Goal: Task Accomplishment & Management: Complete application form

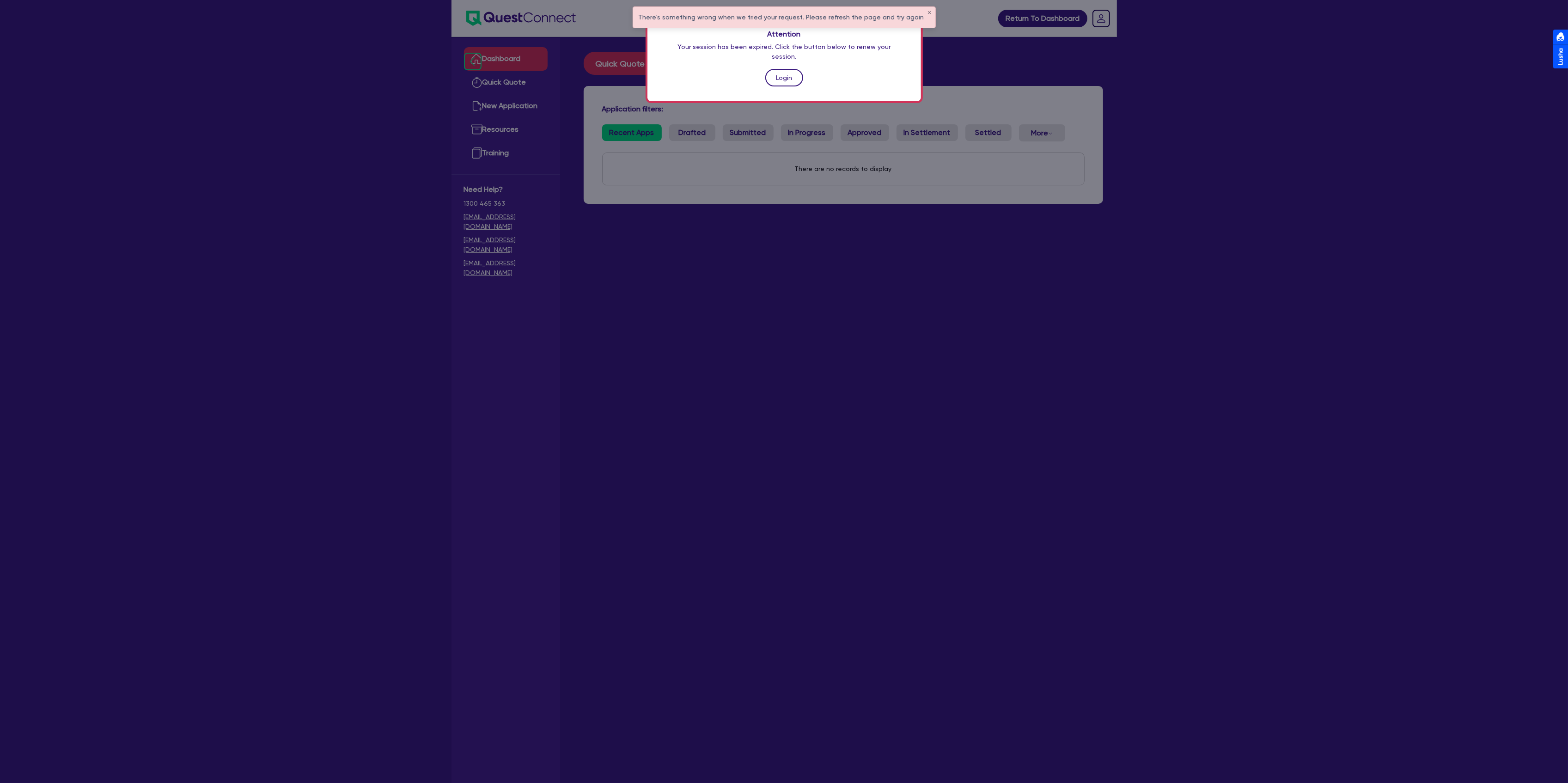
click at [787, 69] on link "Login" at bounding box center [784, 77] width 38 height 18
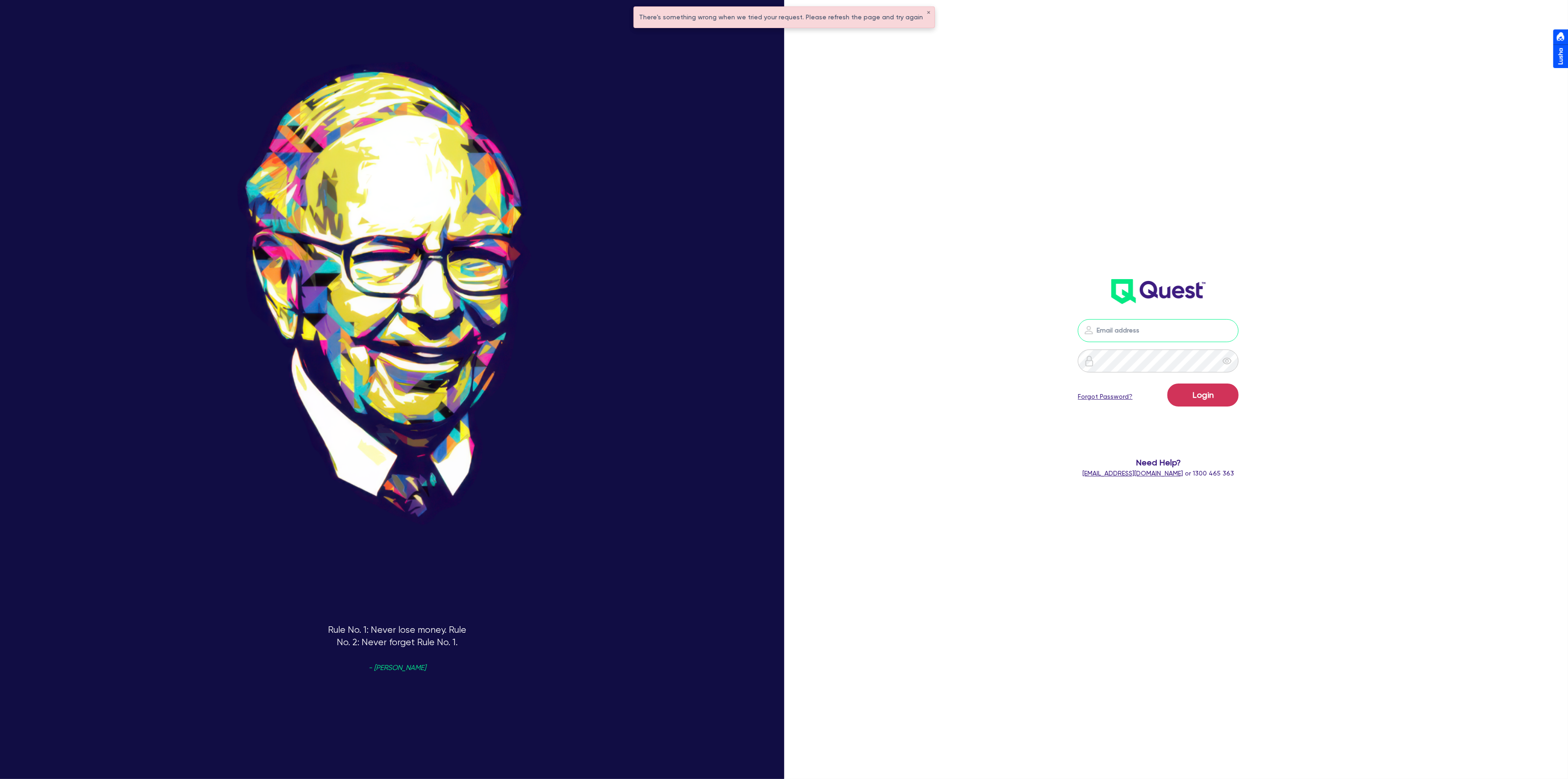
click at [1172, 322] on input "email" at bounding box center [1158, 331] width 161 height 23
drag, startPoint x: 1356, startPoint y: 307, endPoint x: 1322, endPoint y: 339, distance: 46.7
click at [1356, 307] on header at bounding box center [1158, 291] width 463 height 37
click at [0, 778] on nordpass-portal at bounding box center [0, 779] width 0 height 0
type input "[PERSON_NAME][EMAIL_ADDRESS][DOMAIN_NAME]"
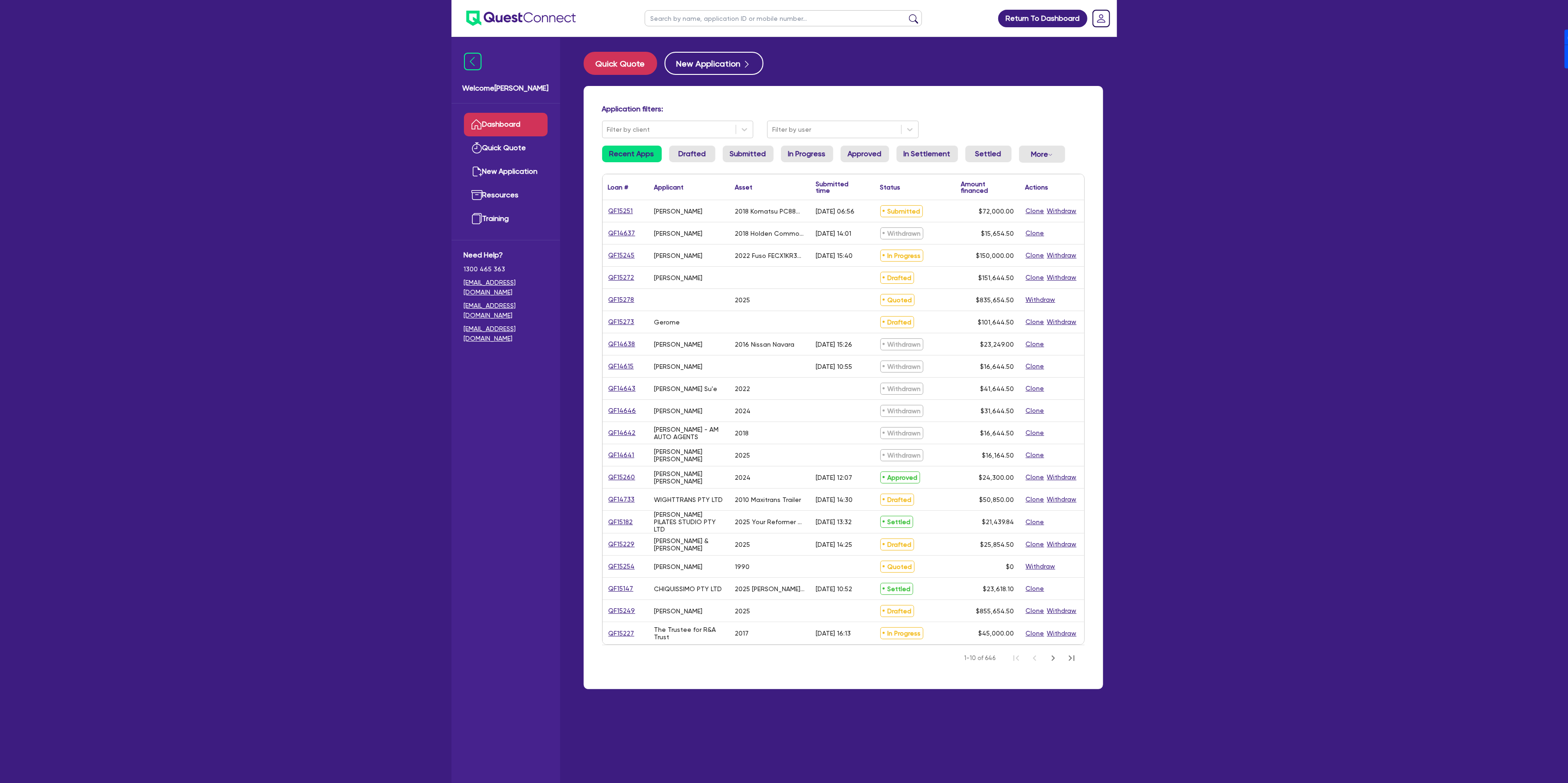
click at [613, 274] on link "QF15272" at bounding box center [621, 277] width 27 height 10
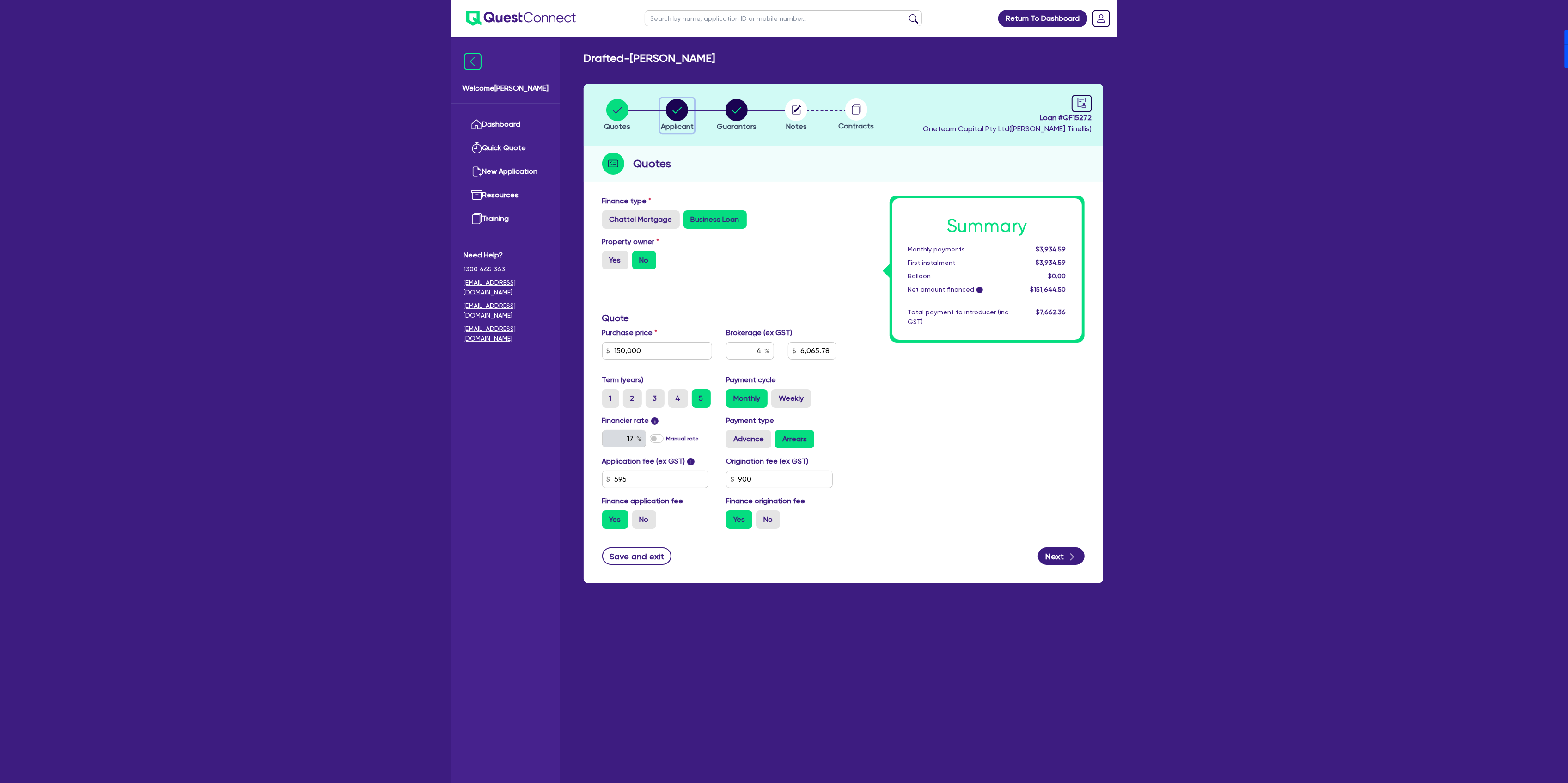
click at [680, 102] on circle "button" at bounding box center [677, 110] width 22 height 22
select select "SOLE_TRADER"
select select "ACCOMODATION_FOOD"
select select "HOTELS"
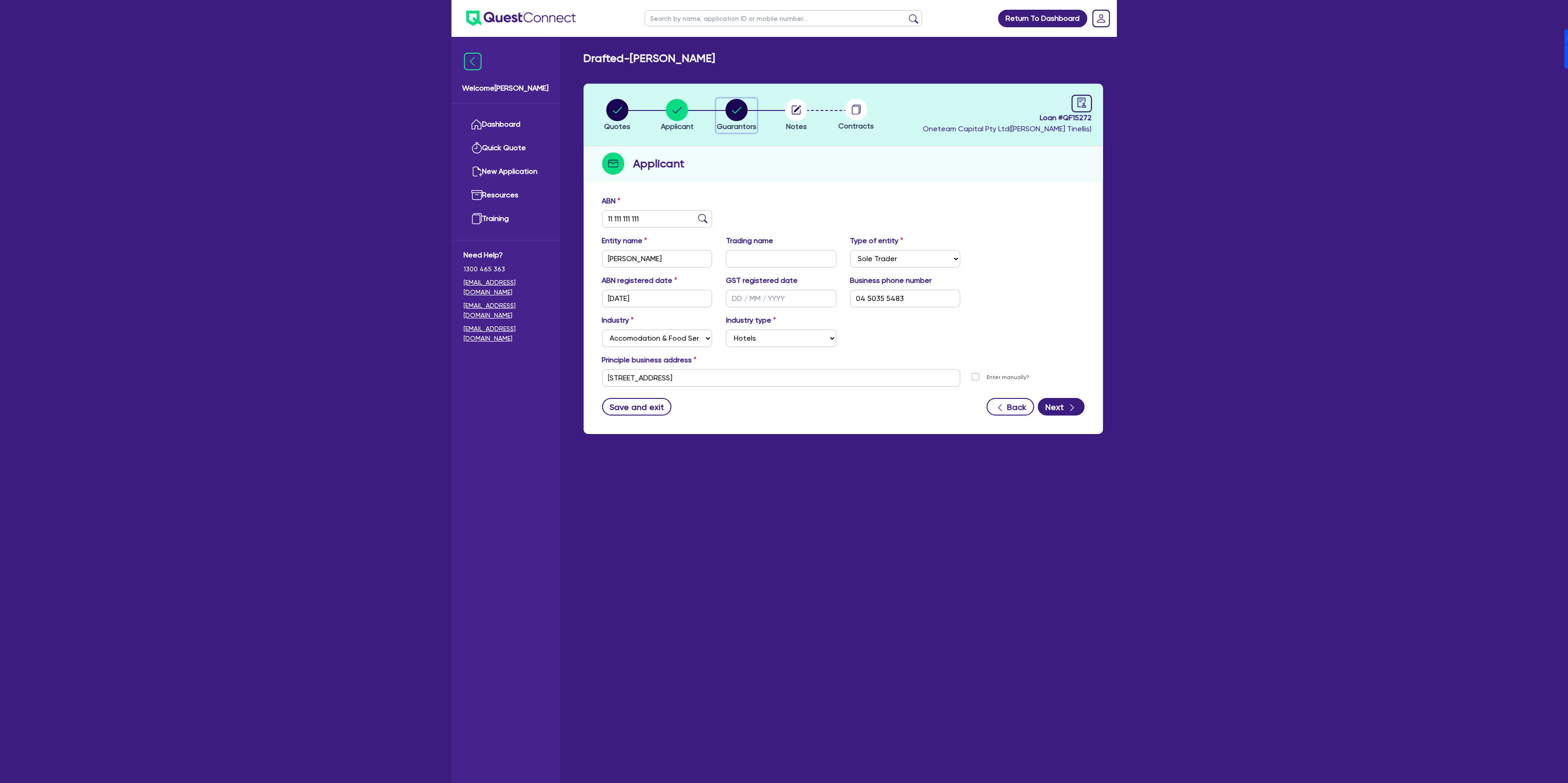
click at [740, 117] on circle "button" at bounding box center [737, 110] width 22 height 22
select select "MR"
select select "[GEOGRAPHIC_DATA]"
select select "MARRIED"
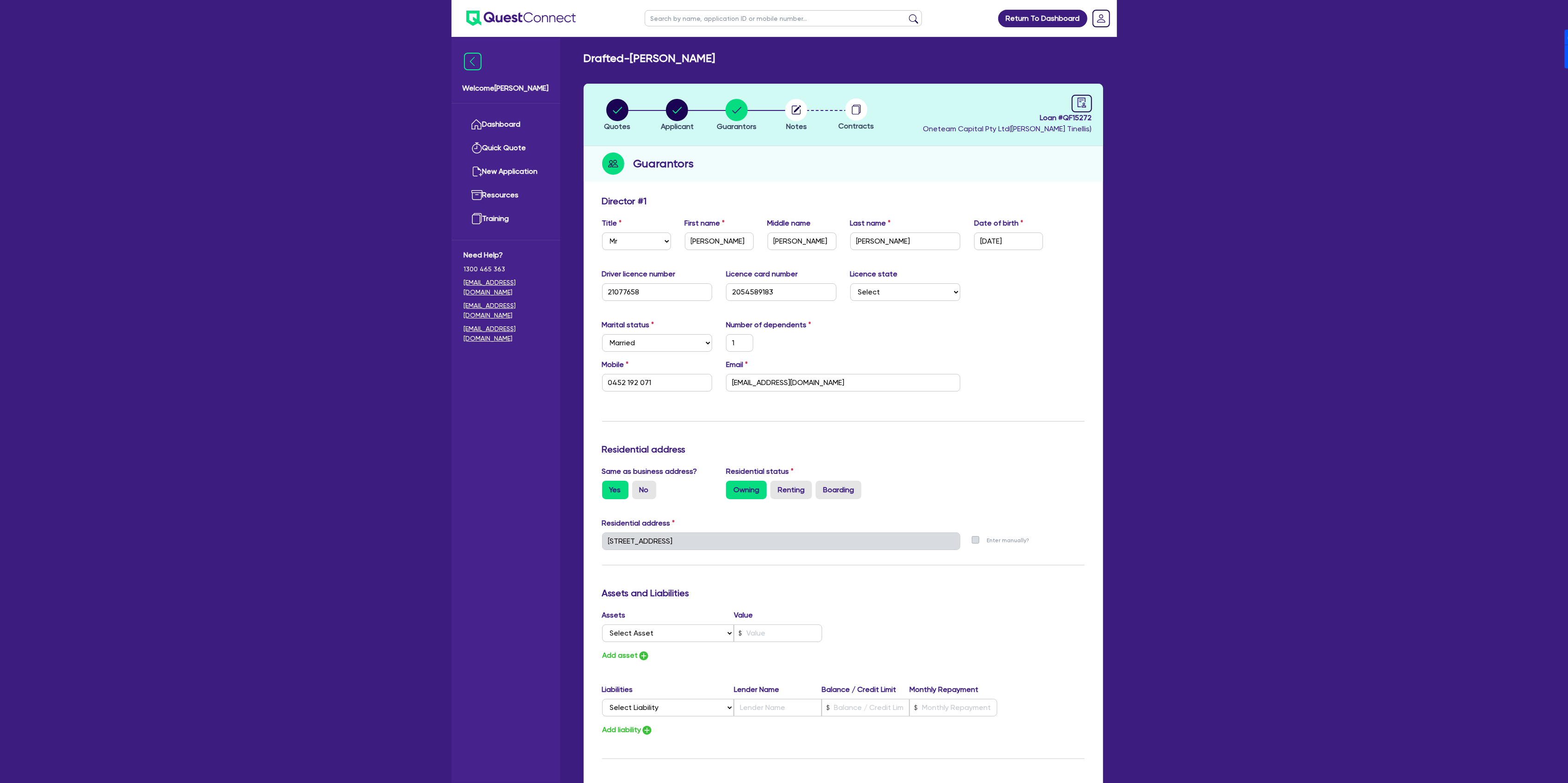
drag, startPoint x: 550, startPoint y: 3, endPoint x: 446, endPoint y: 574, distance: 580.4
click at [446, 574] on div "Return To Dashboard Edit Profile Logout Welcome [PERSON_NAME] Dashboard Quick Q…" at bounding box center [784, 539] width 679 height 1079
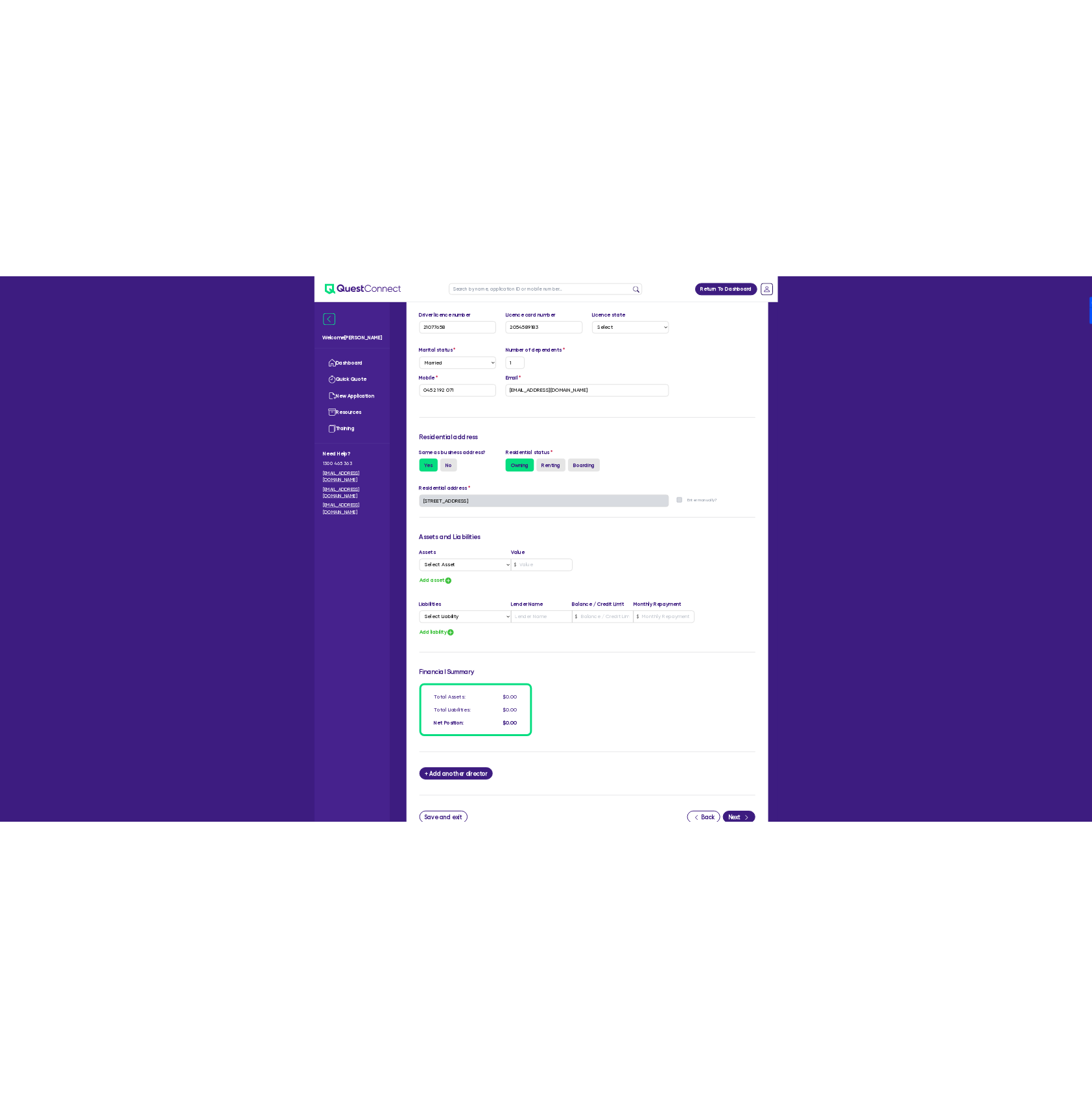
scroll to position [415, 0]
